Goal: Check status: Check status

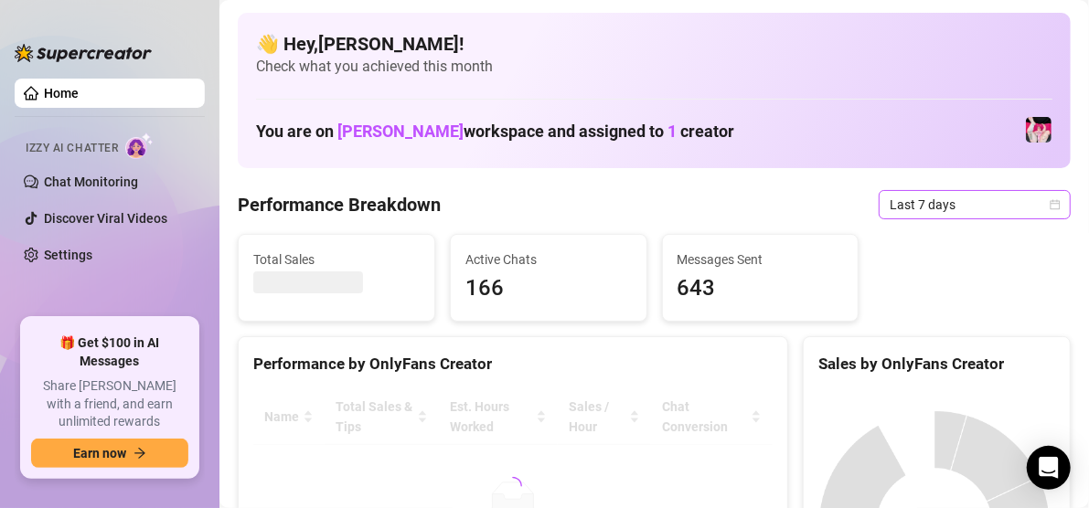
click at [1050, 206] on icon "calendar" at bounding box center [1055, 204] width 11 height 11
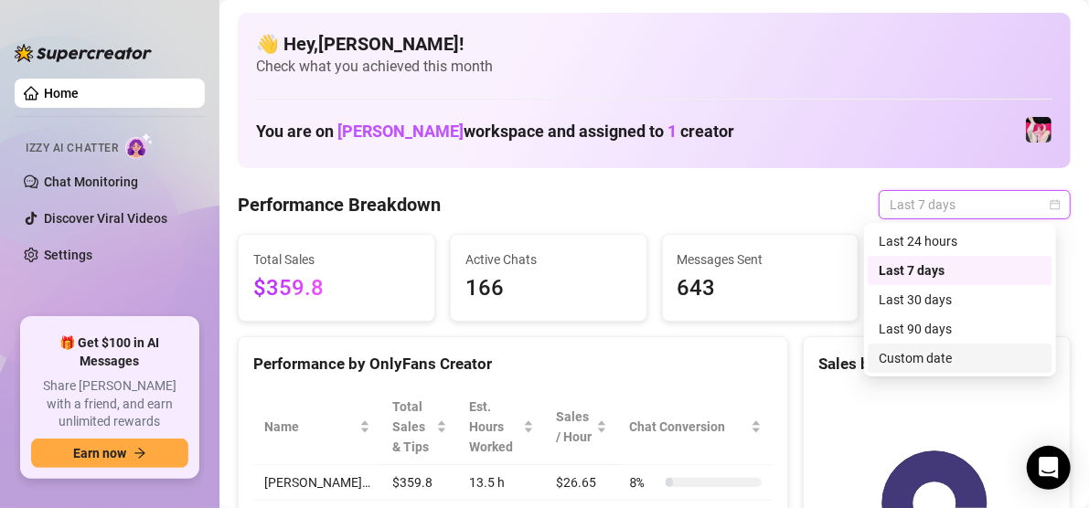
click at [908, 362] on div "Custom date" at bounding box center [960, 358] width 163 height 20
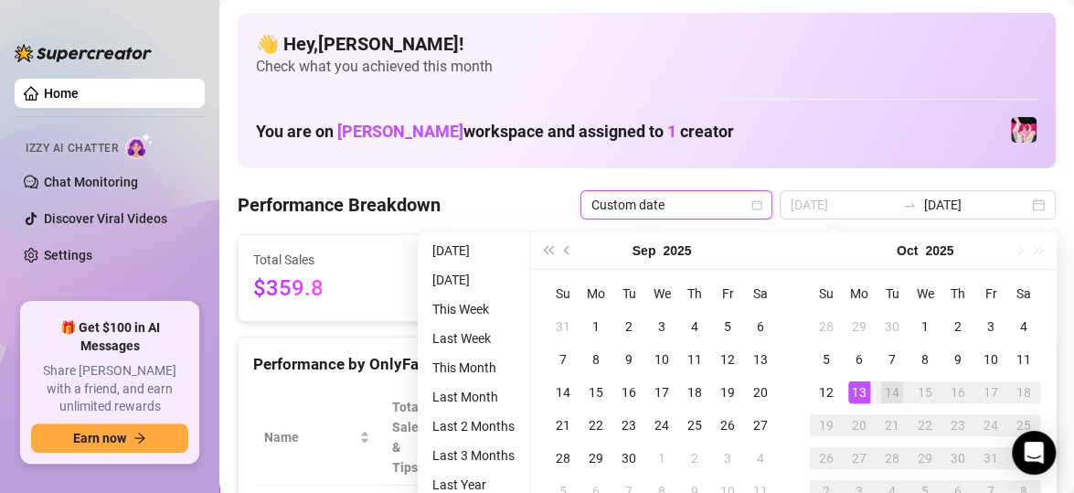
type input "[DATE]"
click at [864, 394] on div "13" at bounding box center [859, 392] width 22 height 22
click at [1010, 201] on input "[DATE]" at bounding box center [976, 205] width 104 height 20
type input "[DATE]"
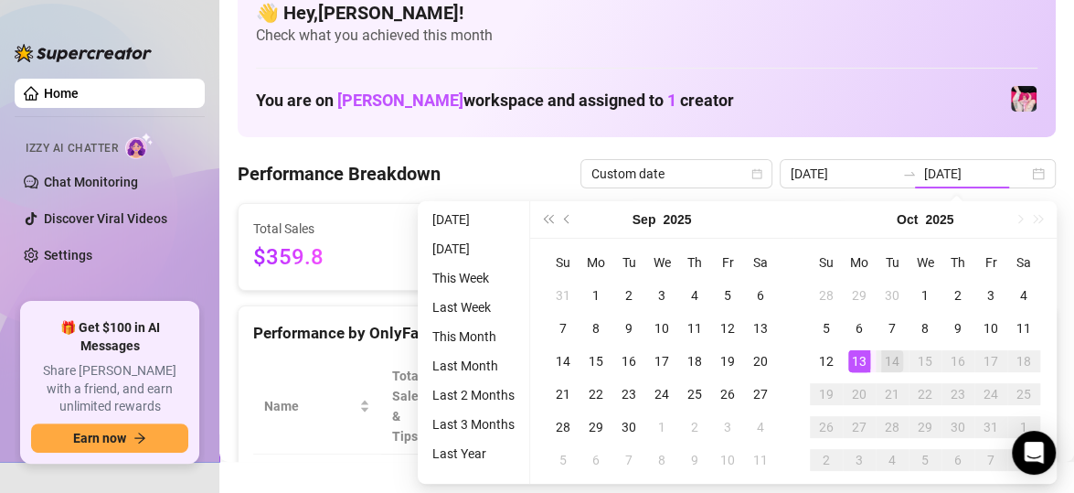
click at [781, 462] on html "Home Izzy AI Chatter Chat Monitoring Discover Viral Videos Settings 🎁 Get $100 …" at bounding box center [537, 215] width 1074 height 493
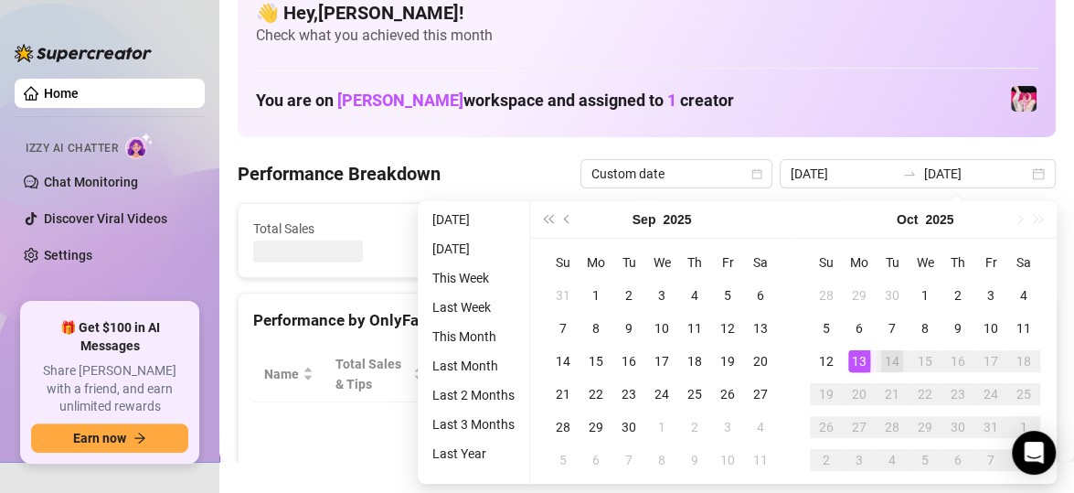
type input "[DATE]"
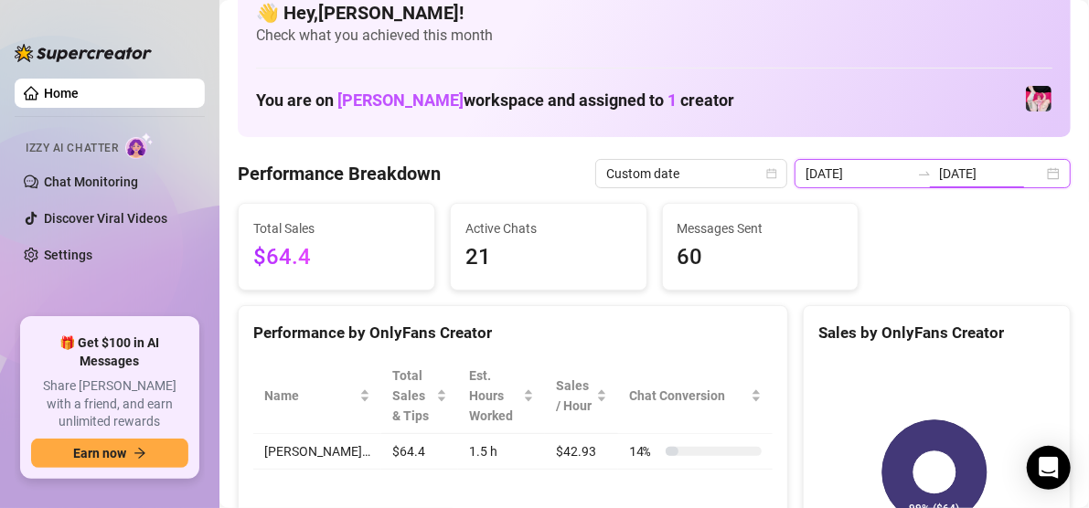
click at [1010, 172] on input "[DATE]" at bounding box center [991, 174] width 104 height 20
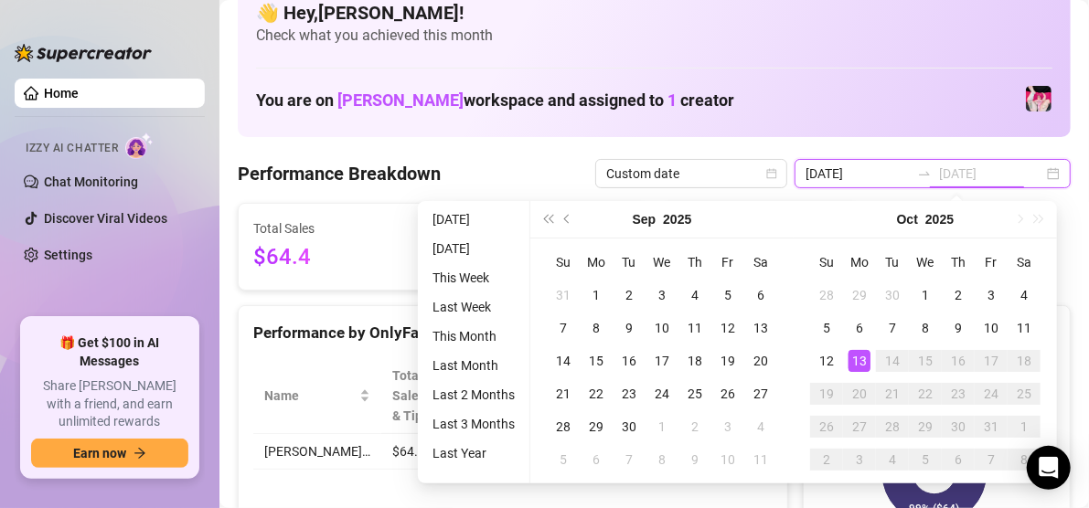
type input "[DATE]"
click at [789, 446] on div "Su Mo Tu We Th Fr Sa 31 1 2 3 4 5 6 7 8 9 10 11 12 13 14 15 16 17 18 19 20 21 2…" at bounding box center [661, 361] width 263 height 245
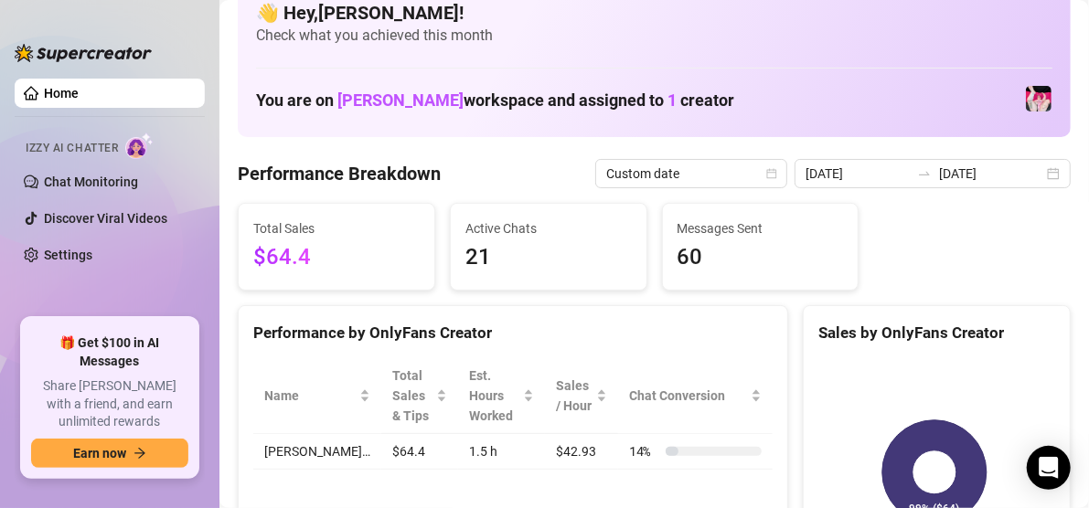
click at [775, 492] on div "Performance by OnlyFans Creator Name Total Sales & Tips Est. Hours Worked Sales…" at bounding box center [513, 454] width 550 height 298
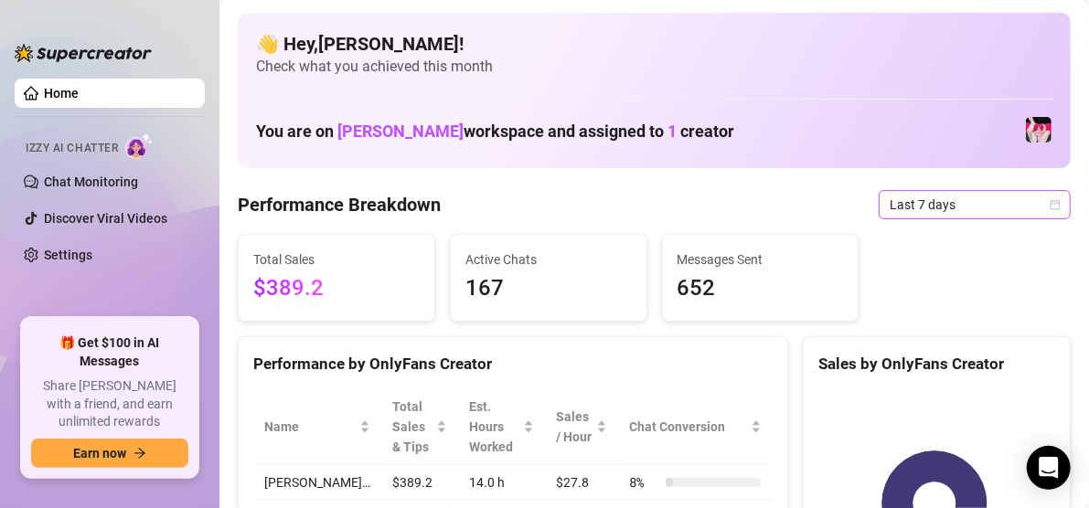
click at [922, 200] on span "Last 7 days" at bounding box center [975, 204] width 170 height 27
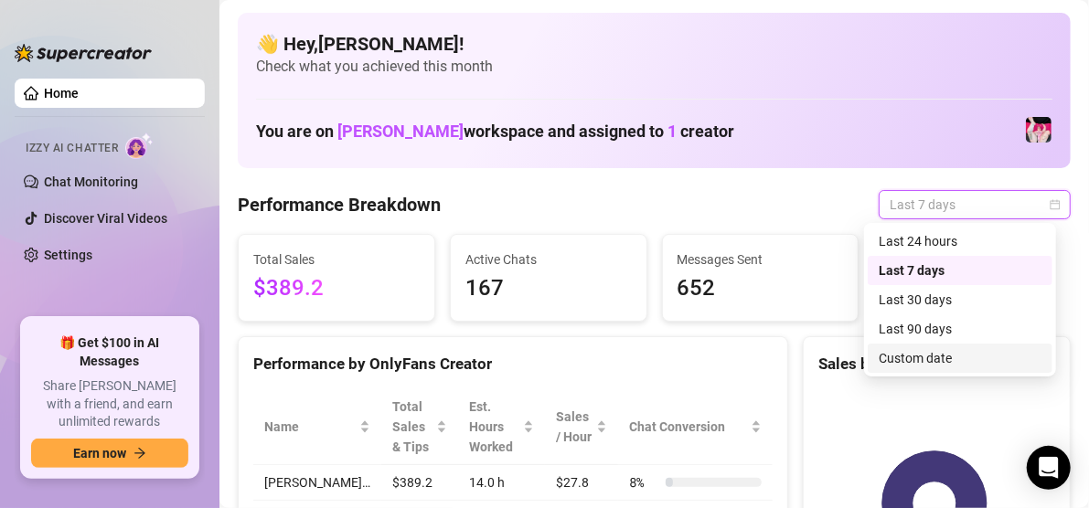
click at [913, 366] on div "Custom date" at bounding box center [960, 358] width 163 height 20
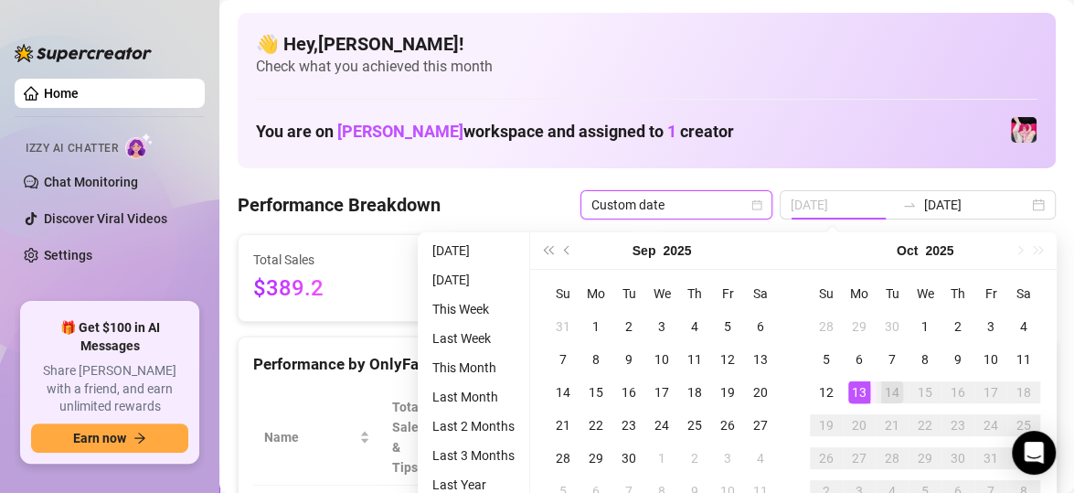
click at [853, 391] on div "13" at bounding box center [859, 392] width 22 height 22
click at [895, 388] on div "14" at bounding box center [892, 392] width 22 height 22
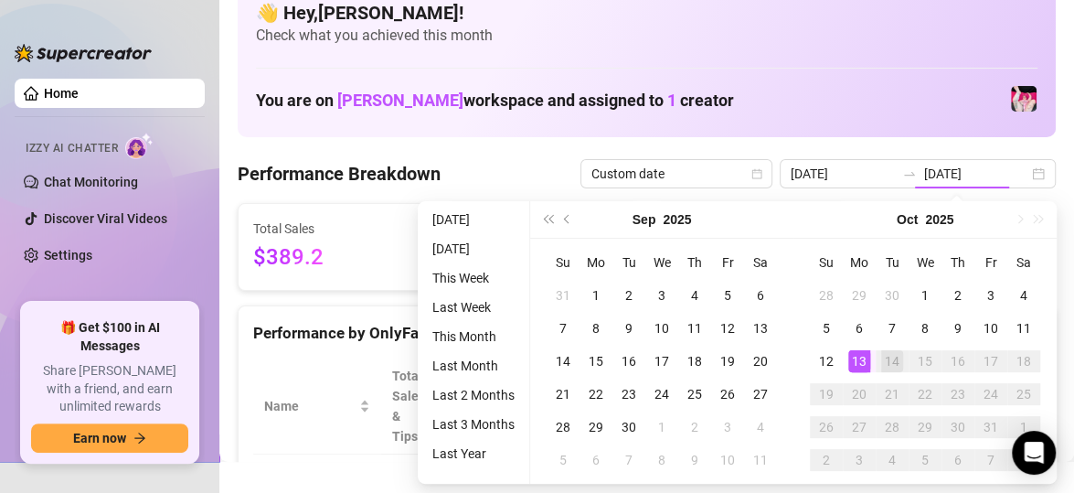
click at [797, 470] on div "Su Mo Tu We Th Fr Sa 28 29 30 1 2 3 4 5 6 7 8 9 10 11 12 13 14 15 16 17 18 19 2…" at bounding box center [925, 361] width 263 height 245
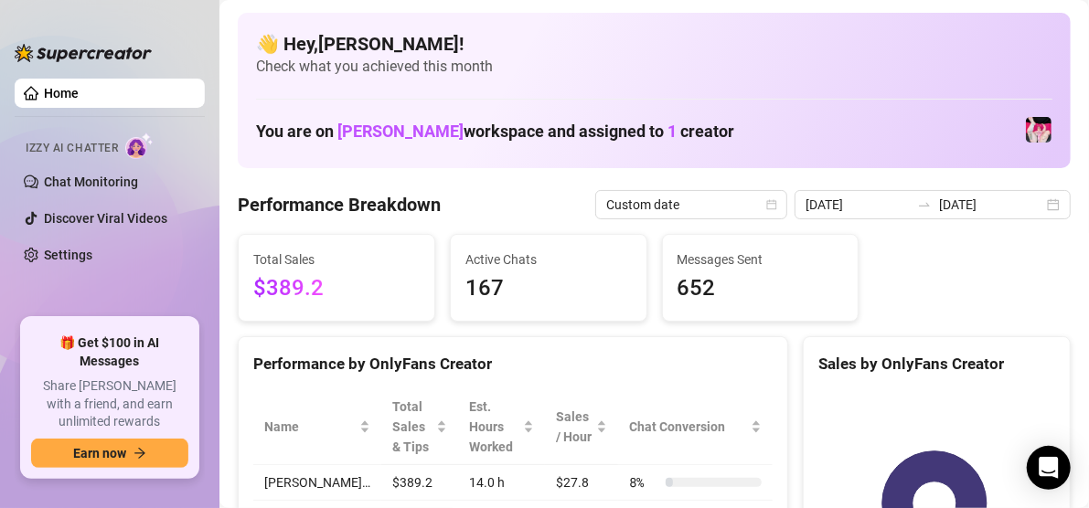
scroll to position [4, 0]
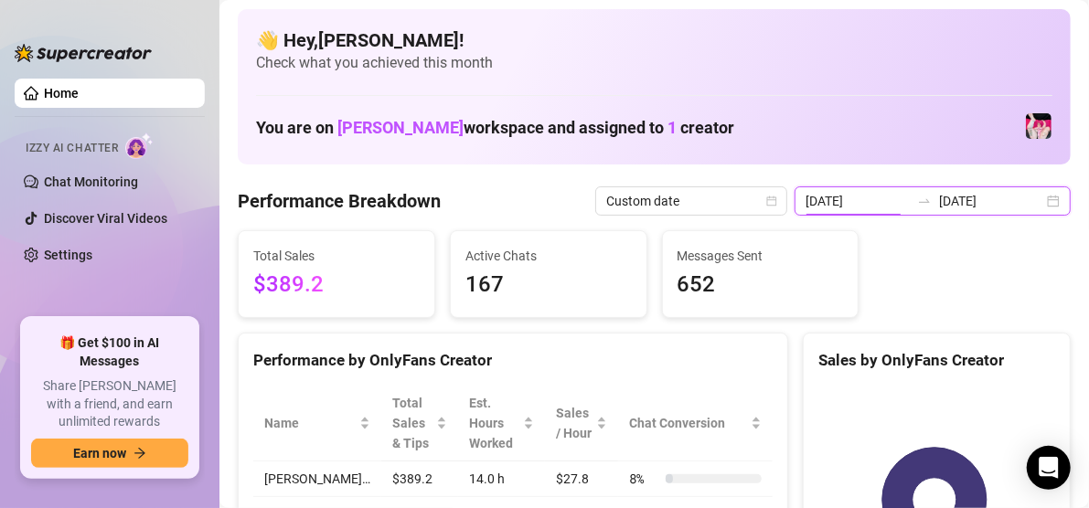
click at [864, 203] on input "[DATE]" at bounding box center [857, 201] width 104 height 20
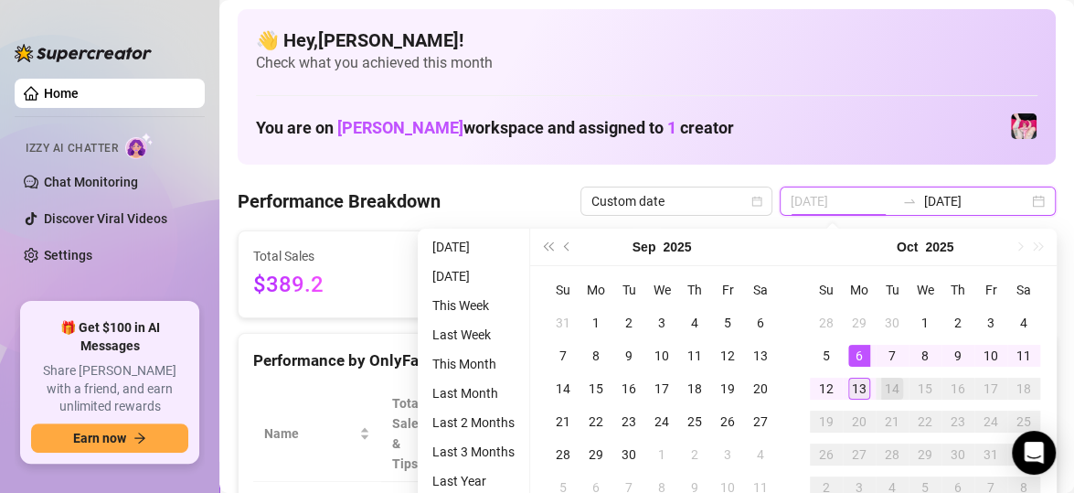
type input "[DATE]"
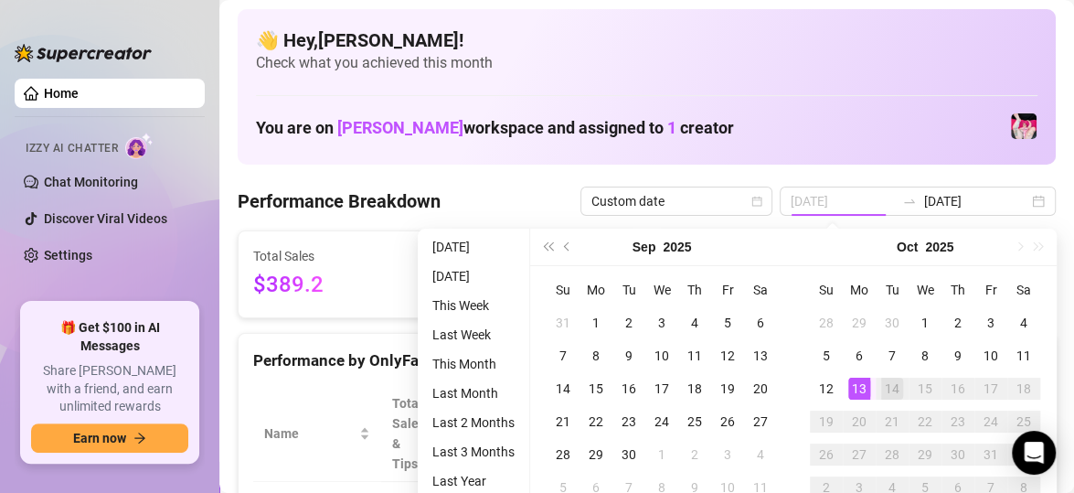
click at [864, 388] on div "13" at bounding box center [859, 389] width 22 height 22
click at [1009, 201] on input "[DATE]" at bounding box center [976, 201] width 104 height 20
type input "[DATE]"
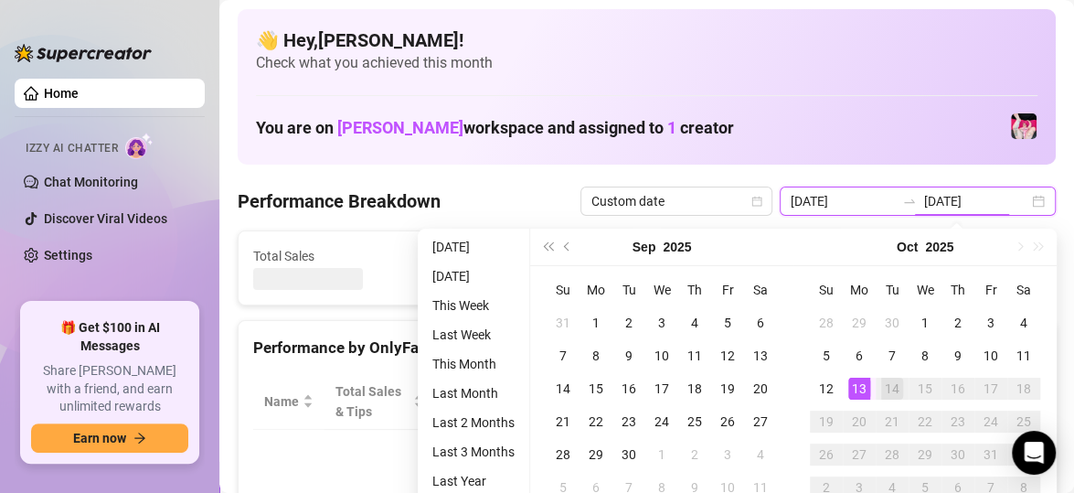
type input "[DATE]"
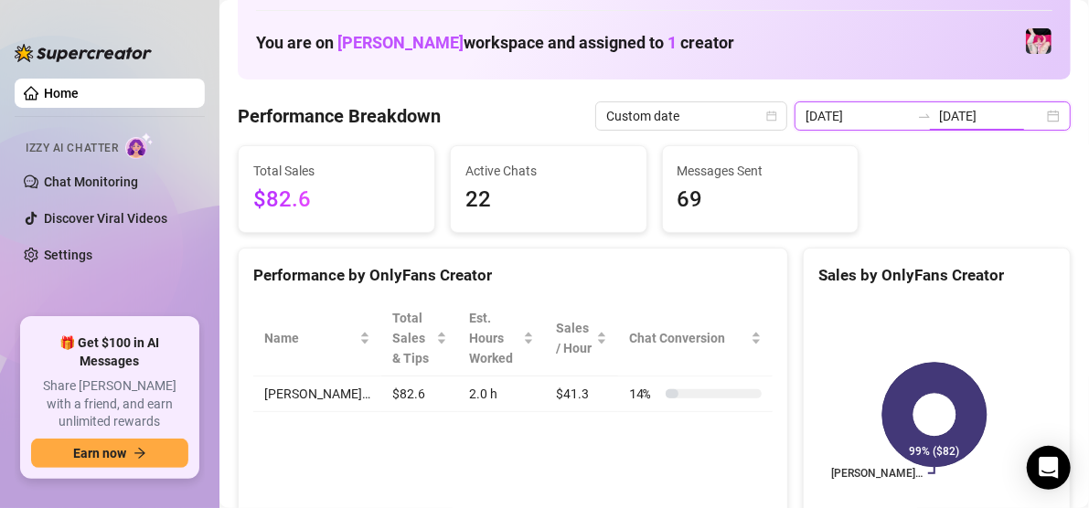
scroll to position [0, 0]
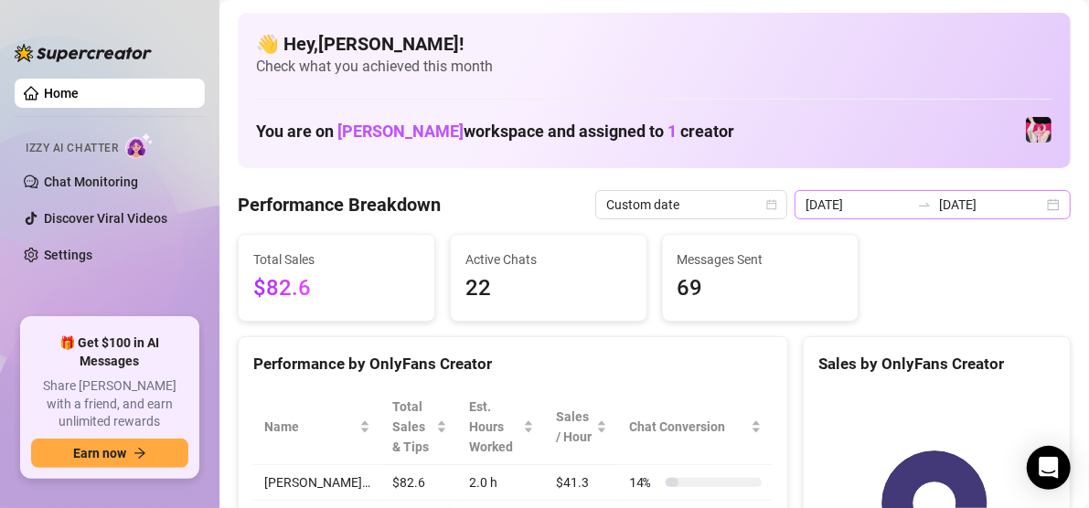
click at [1037, 206] on div "2025-10-13 2025-10-14" at bounding box center [932, 204] width 276 height 29
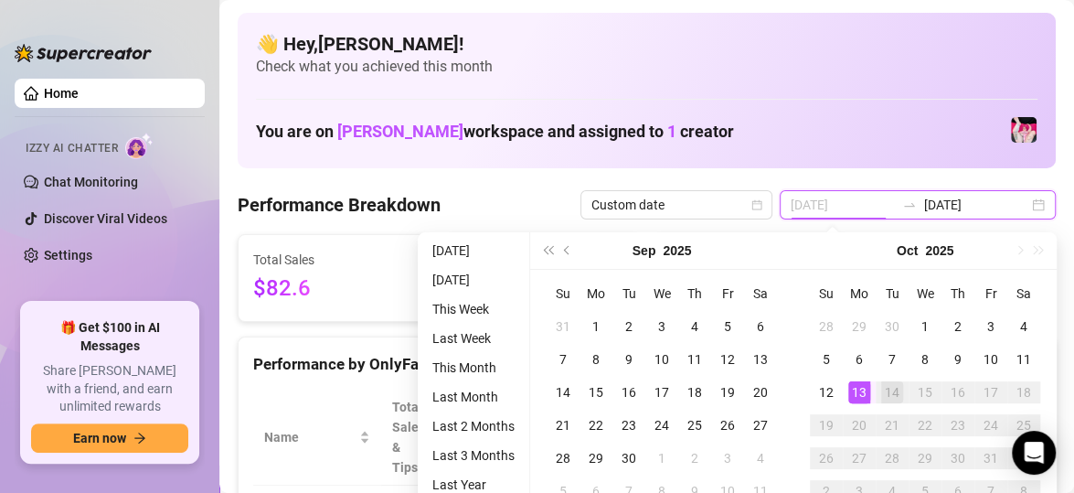
type input "[DATE]"
click at [860, 392] on div "13" at bounding box center [859, 392] width 22 height 22
click at [1007, 199] on input "[DATE]" at bounding box center [976, 205] width 104 height 20
type input "[DATE]"
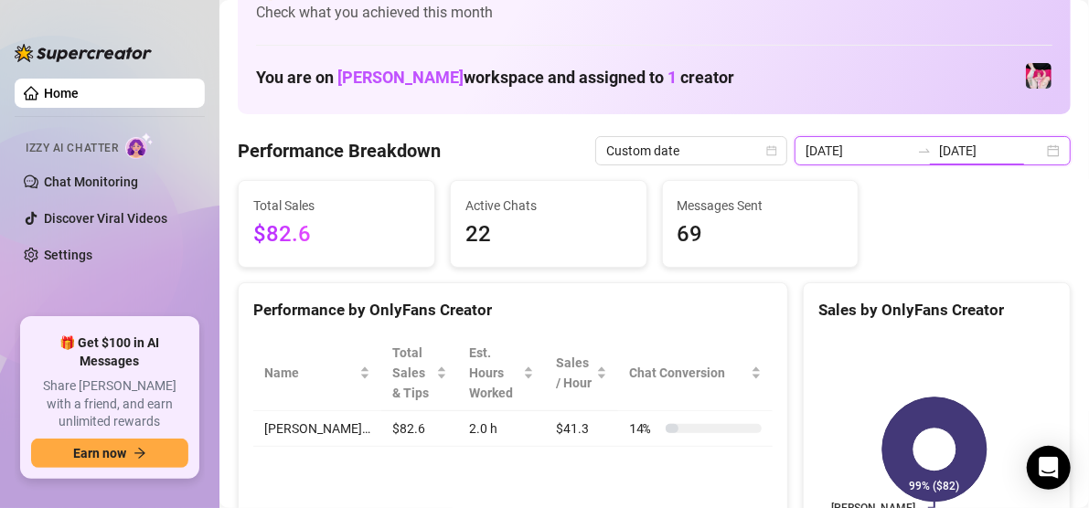
scroll to position [55, 0]
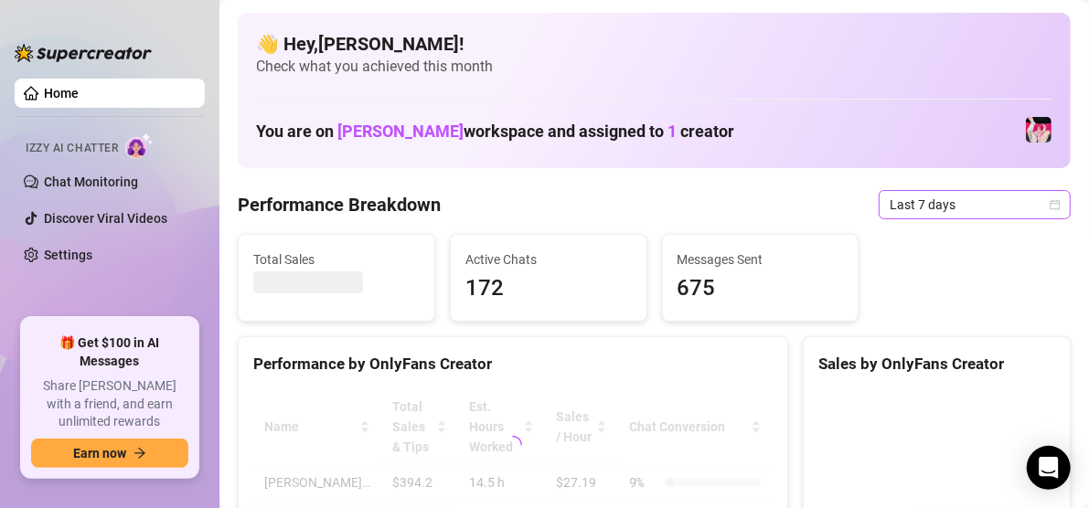
click at [1050, 208] on icon "calendar" at bounding box center [1055, 204] width 11 height 11
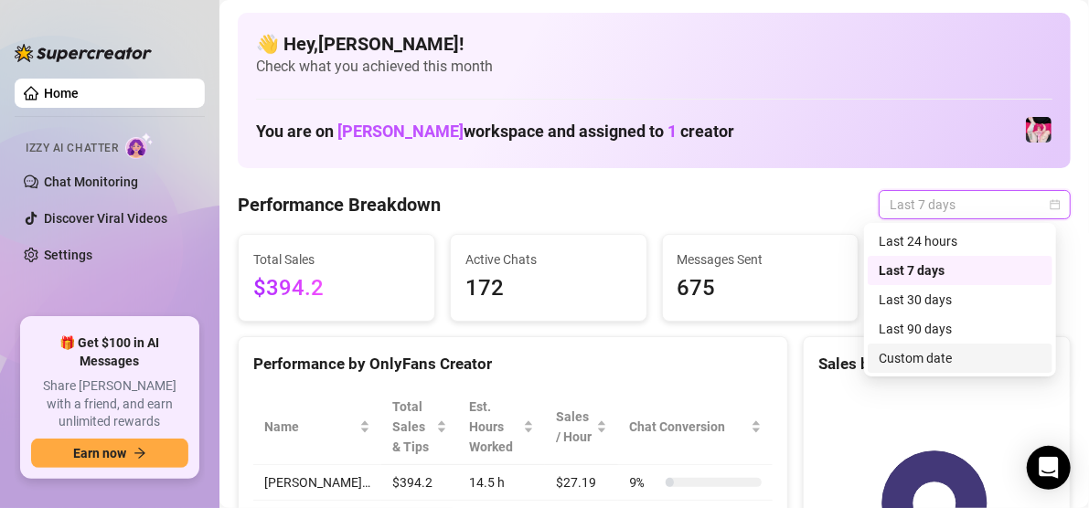
click at [901, 360] on div "Custom date" at bounding box center [960, 358] width 163 height 20
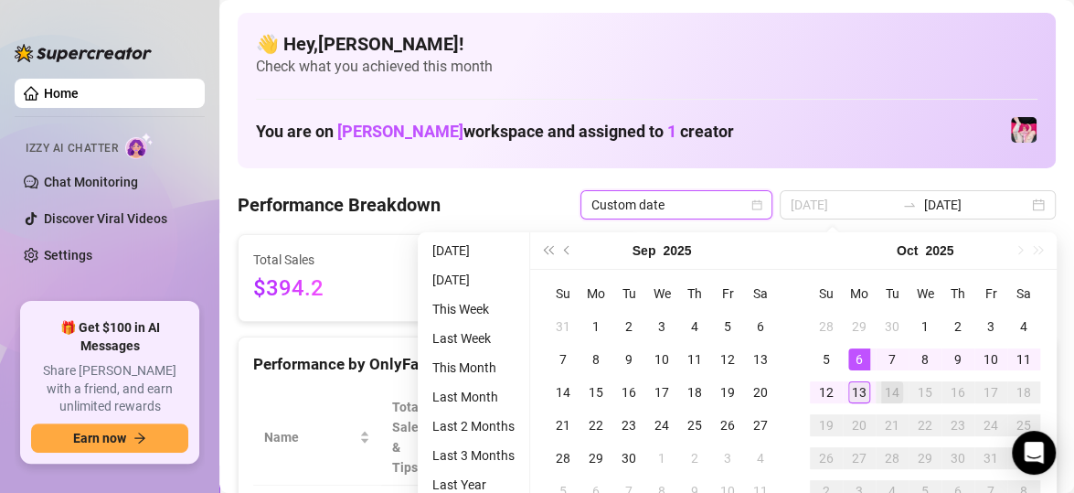
type input "[DATE]"
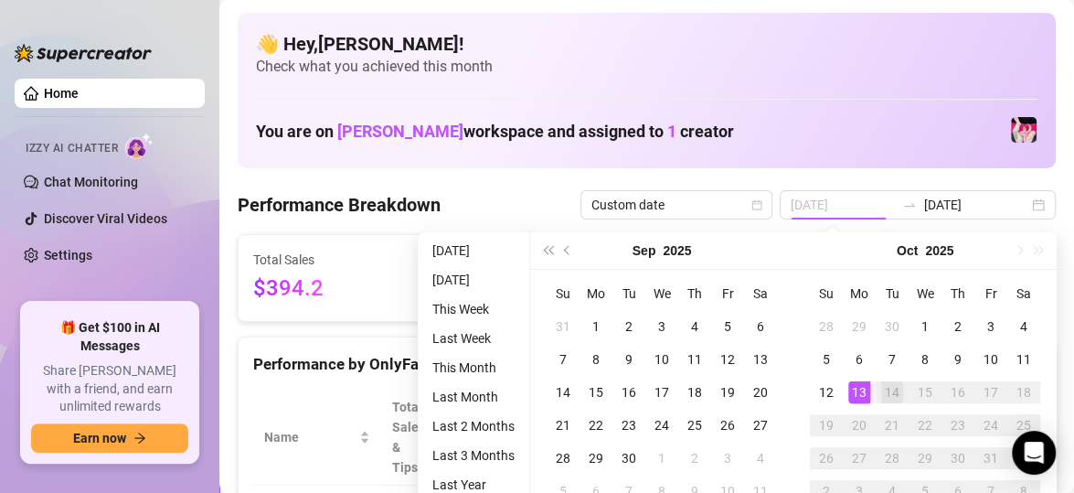
click at [860, 389] on div "13" at bounding box center [859, 392] width 22 height 22
click at [786, 483] on div "Su Mo Tu We Th Fr Sa 31 1 2 3 4 5 6 7 8 9 10 11 12 13 14 15 16 17 18 19 20 21 2…" at bounding box center [661, 392] width 263 height 245
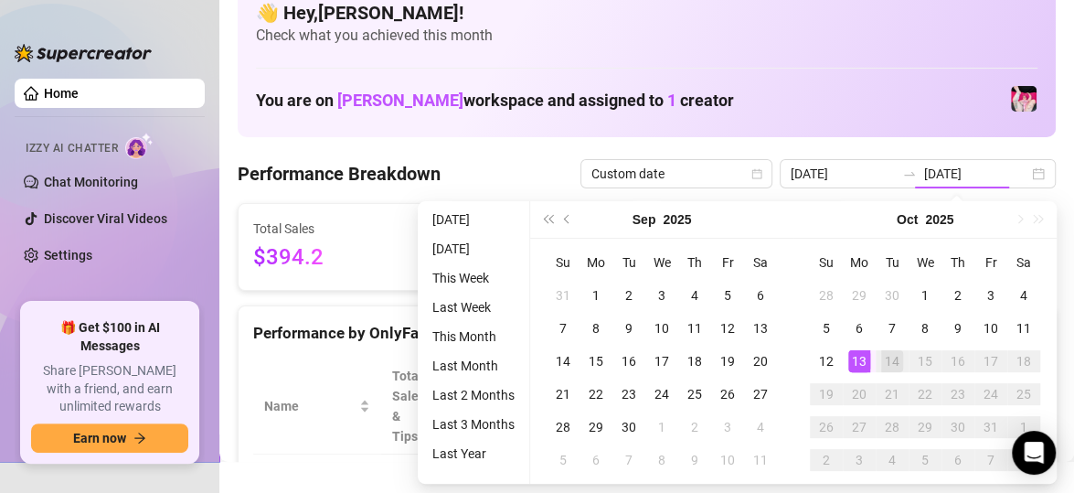
type input "[DATE]"
type input "2024-10-13"
type input "[DATE]"
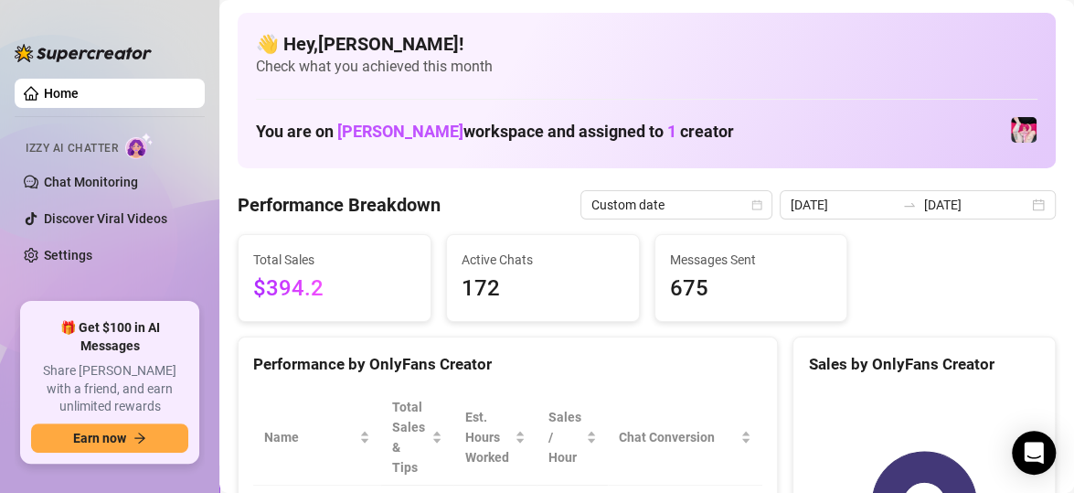
click at [335, 337] on div "Performance by OnlyFans Creator" at bounding box center [508, 356] width 538 height 39
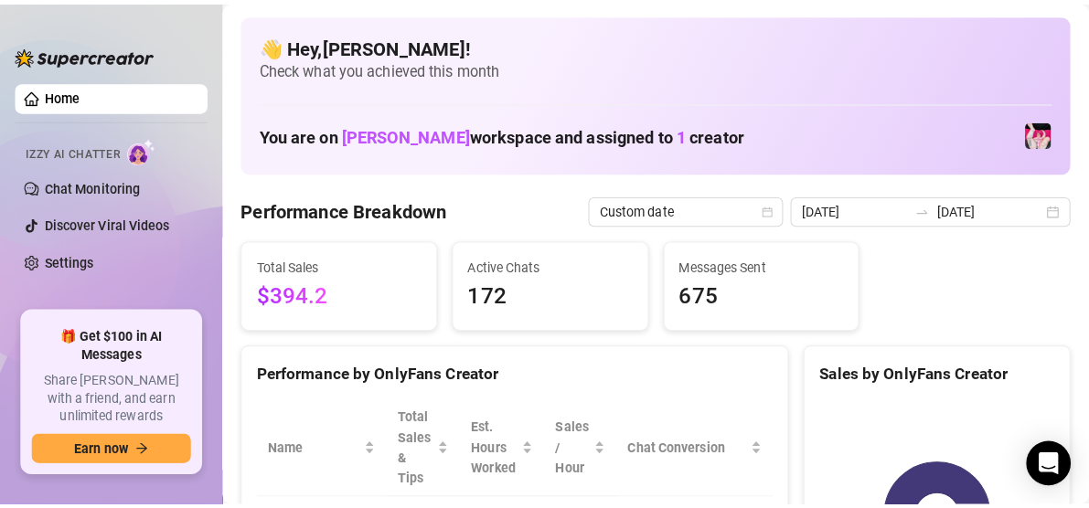
scroll to position [0, 0]
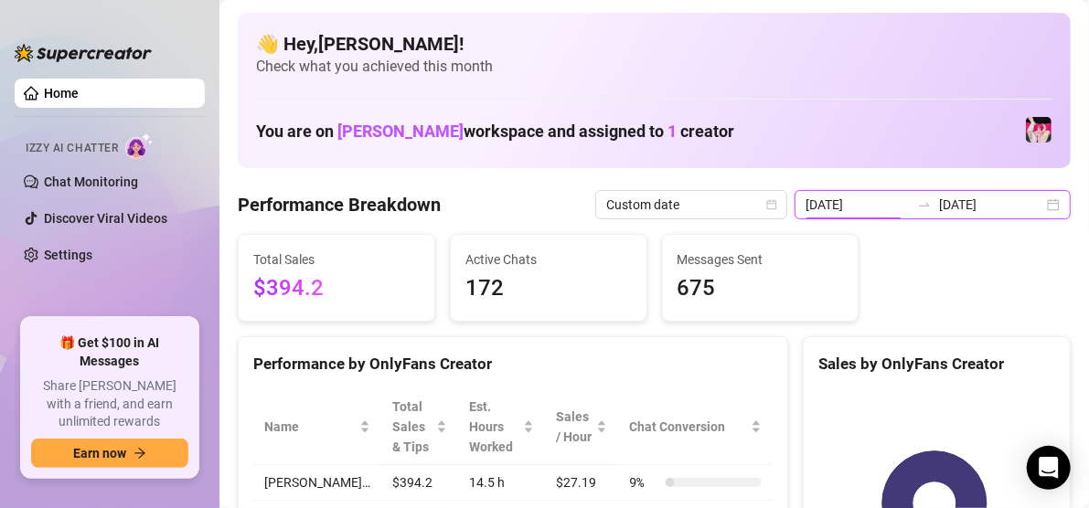
click at [869, 207] on input "[DATE]" at bounding box center [857, 205] width 104 height 20
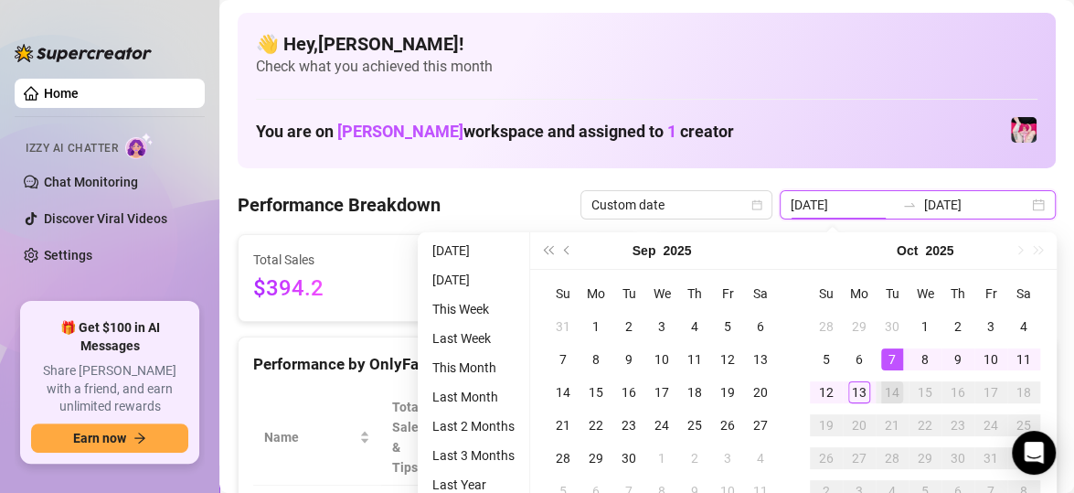
click at [1050, 203] on div "2025-10-07 2025-10-14" at bounding box center [918, 204] width 276 height 29
type input "[DATE]"
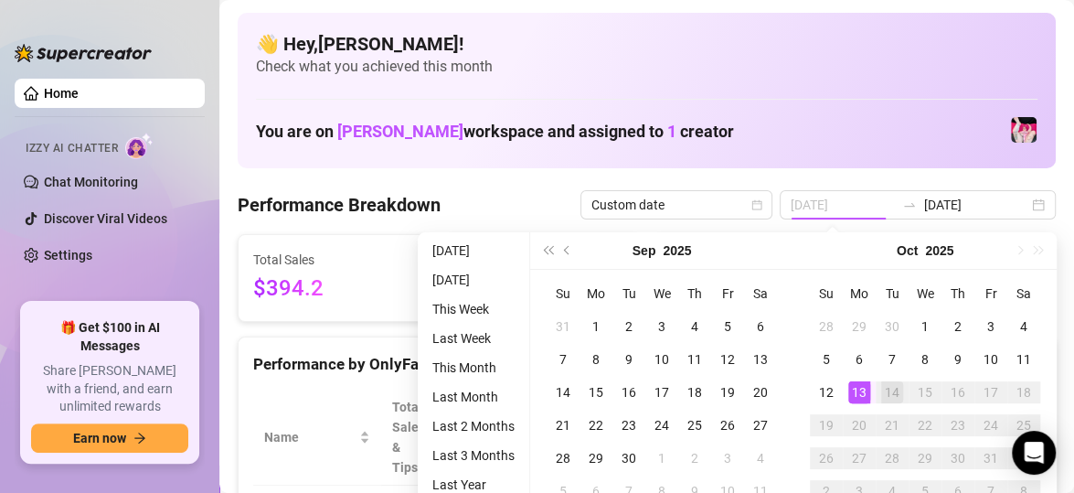
click at [862, 396] on div "13" at bounding box center [859, 392] width 22 height 22
type input "[DATE]"
click at [367, 251] on span "Total Sales" at bounding box center [334, 260] width 163 height 20
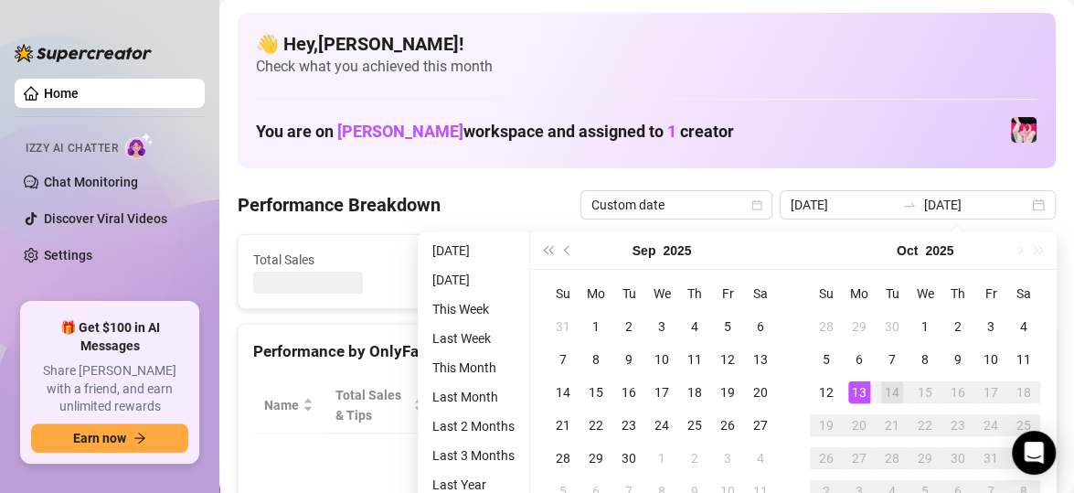
type input "[DATE]"
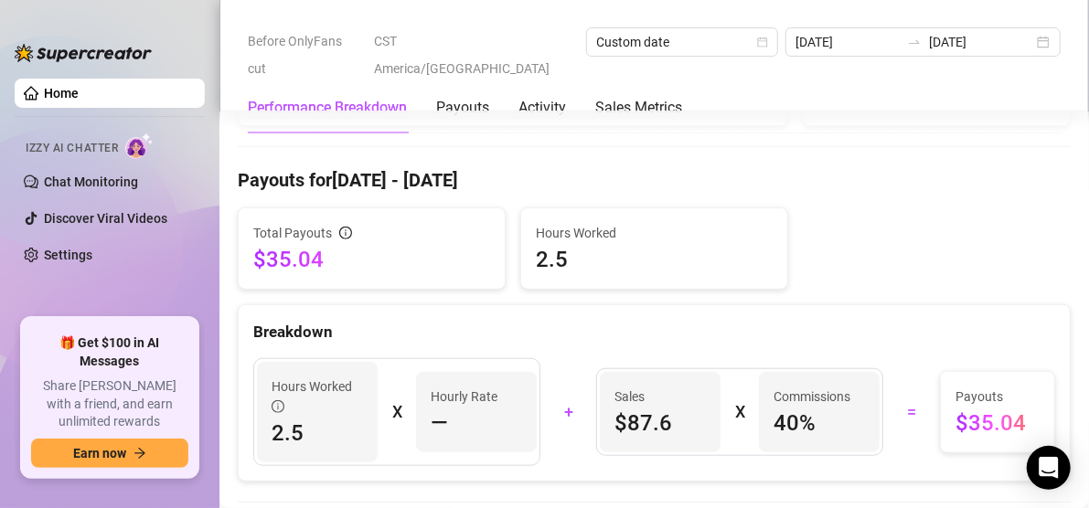
scroll to position [506, 0]
